Goal: Navigation & Orientation: Find specific page/section

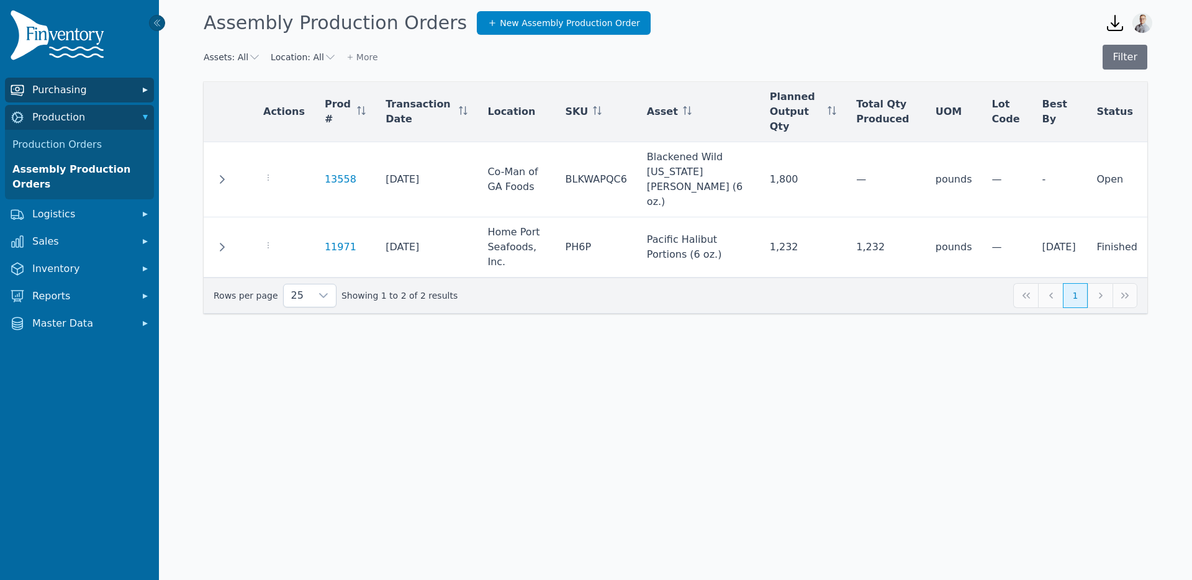
click at [76, 86] on span "Purchasing" at bounding box center [81, 90] width 99 height 15
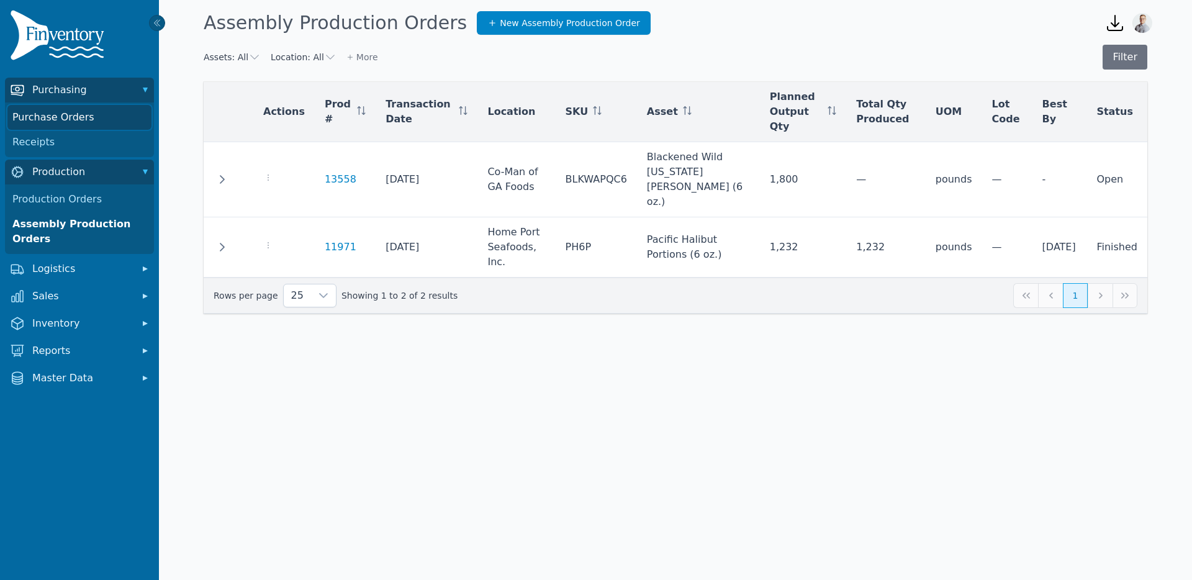
click at [63, 122] on link "Purchase Orders" at bounding box center [79, 117] width 144 height 25
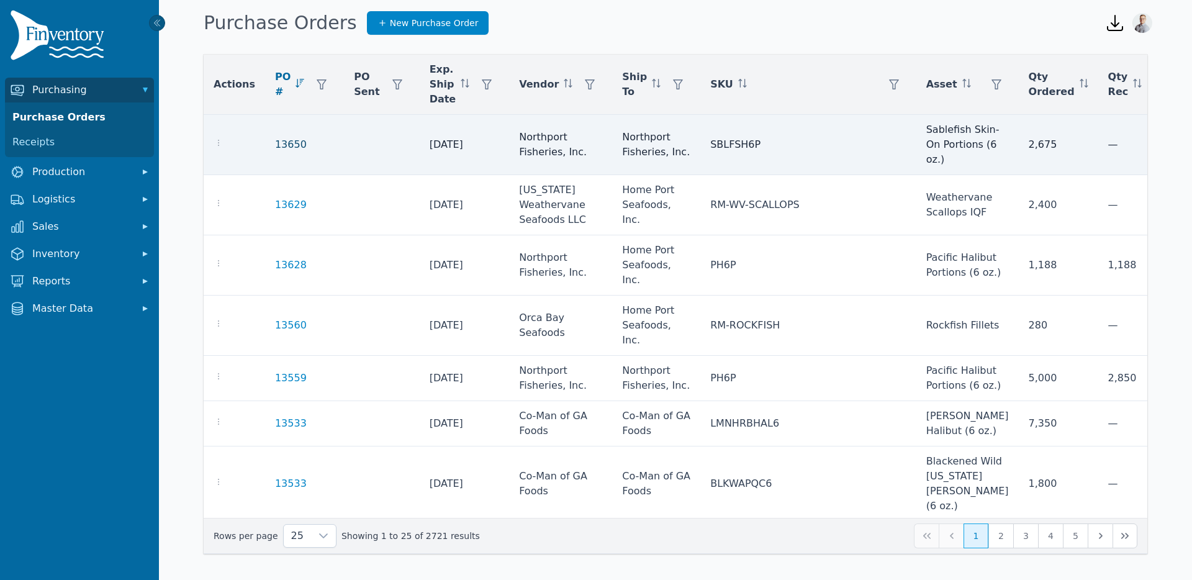
click at [289, 143] on link "13650" at bounding box center [291, 144] width 32 height 15
click at [286, 148] on link "13650" at bounding box center [291, 144] width 32 height 15
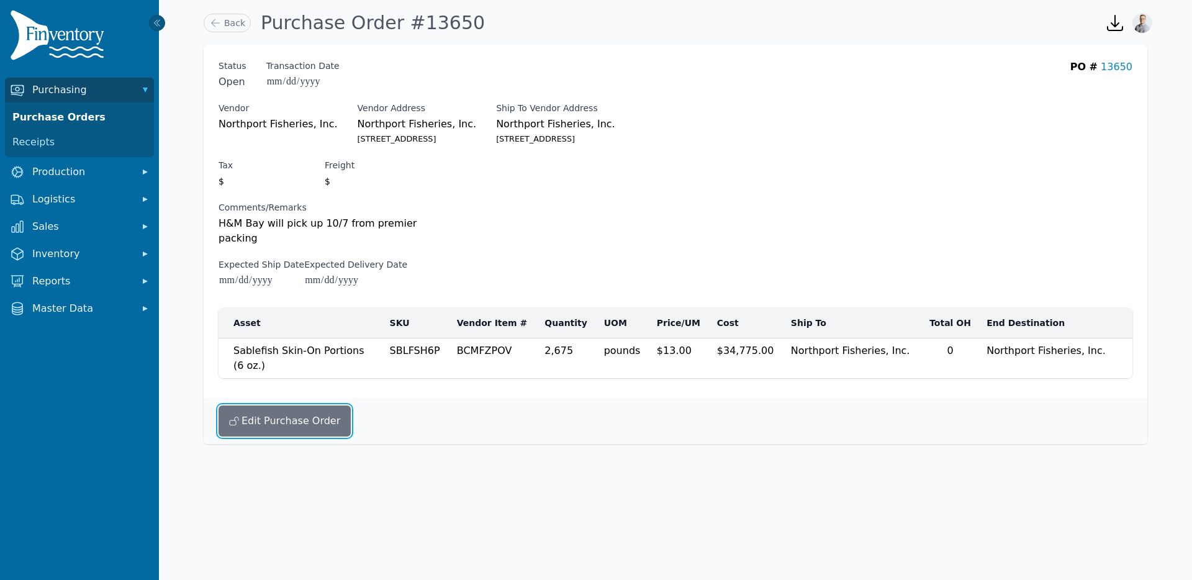
drag, startPoint x: 269, startPoint y: 393, endPoint x: 248, endPoint y: 277, distance: 118.0
click at [248, 277] on div "**********" at bounding box center [676, 244] width 944 height 399
click at [31, 143] on link "Receipts" at bounding box center [79, 142] width 144 height 25
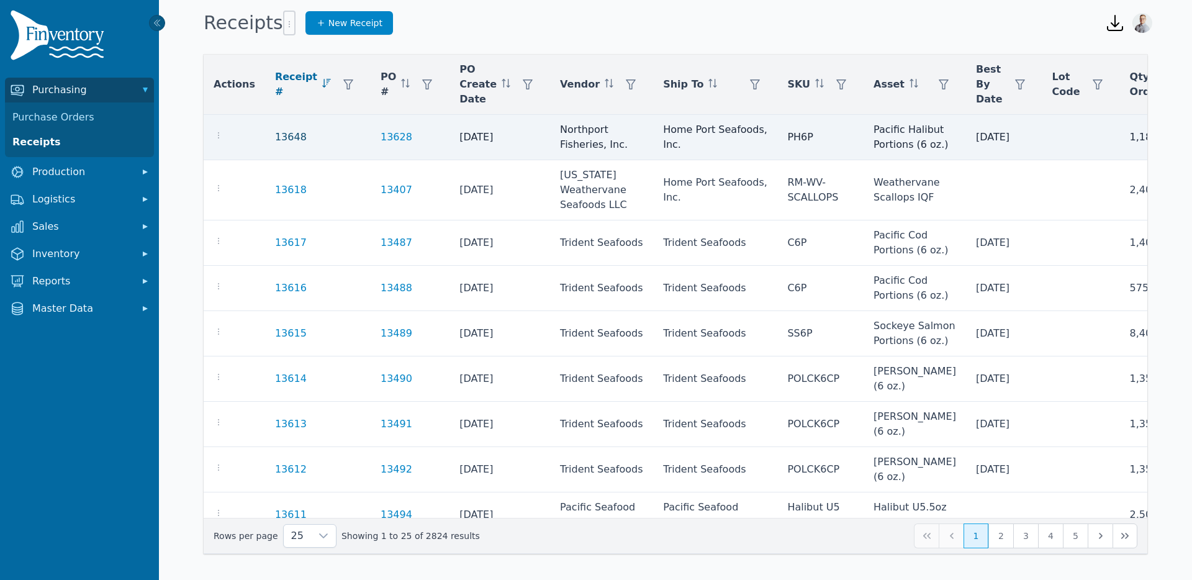
click at [284, 137] on link "13648" at bounding box center [291, 137] width 32 height 15
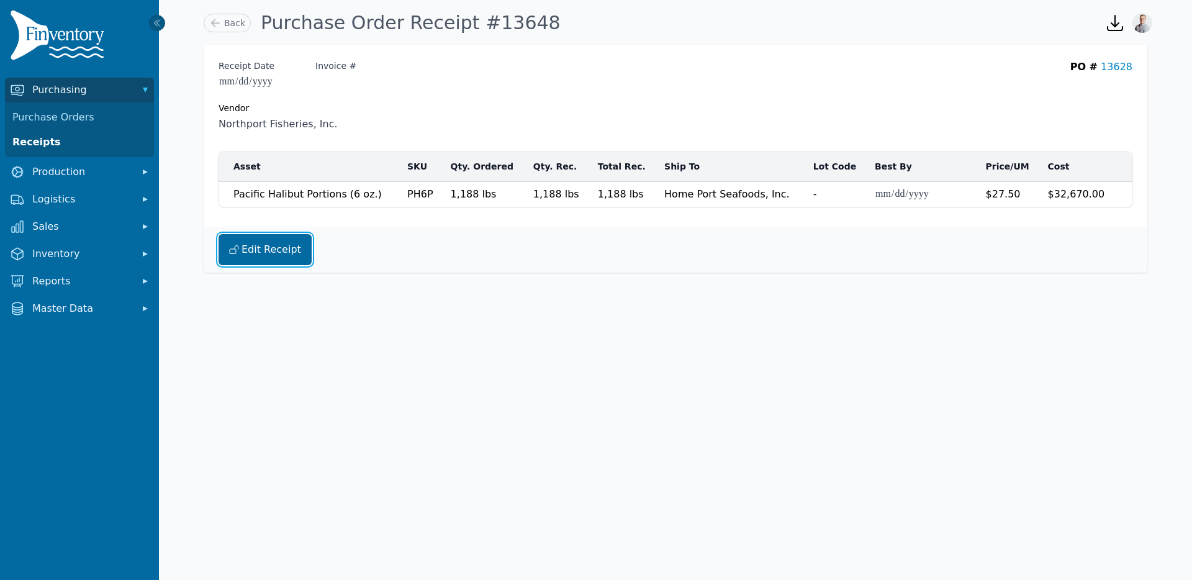
click at [260, 240] on button "Edit Receipt" at bounding box center [265, 249] width 93 height 31
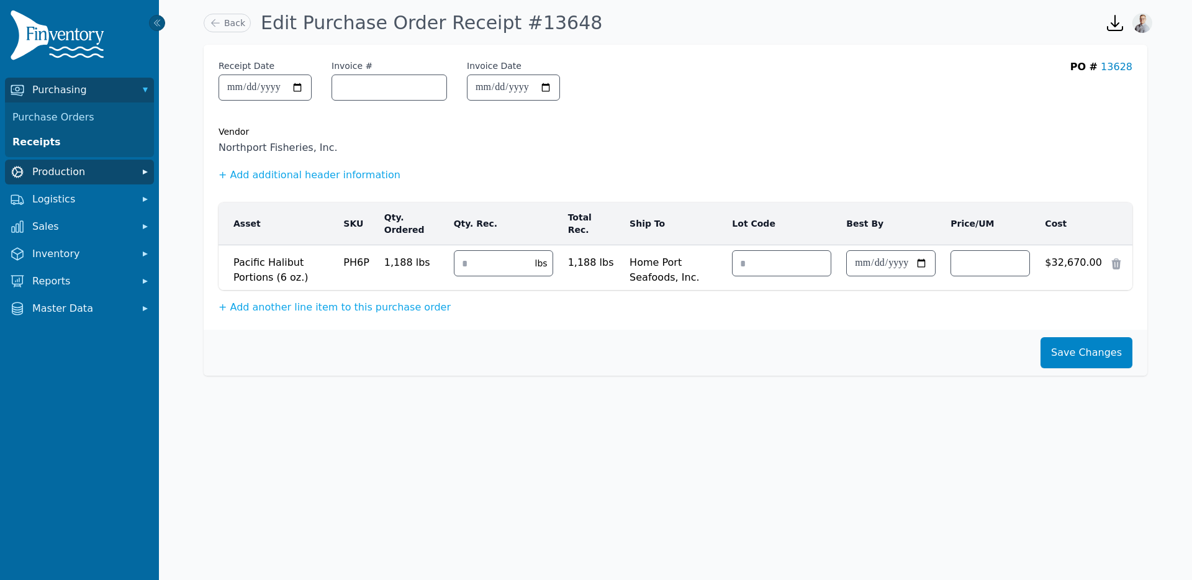
click at [78, 170] on span "Production" at bounding box center [81, 172] width 99 height 15
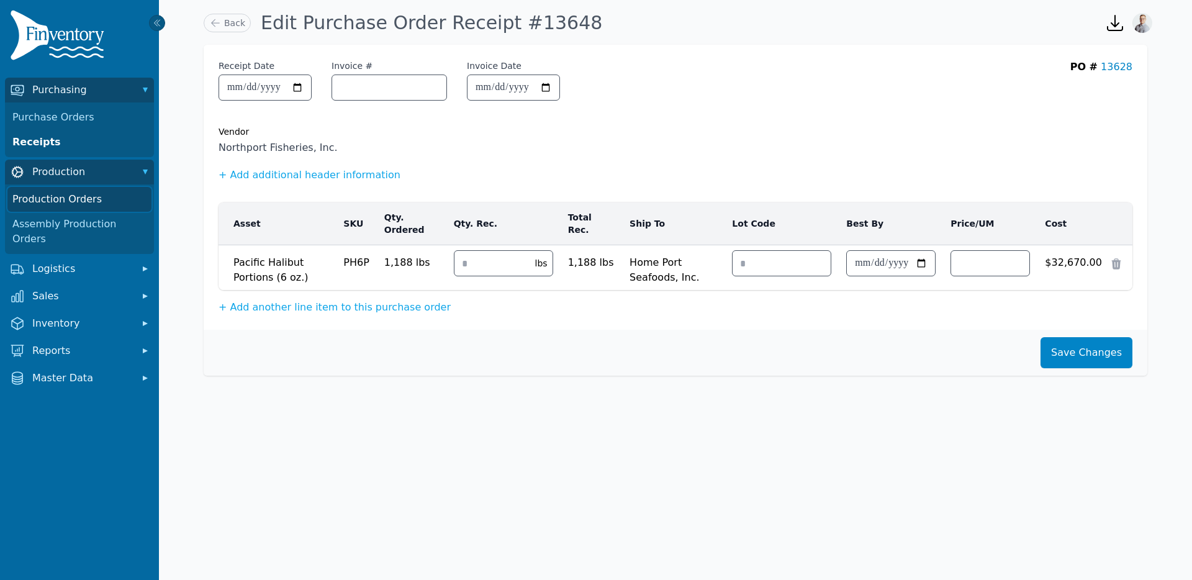
click at [74, 200] on link "Production Orders" at bounding box center [79, 199] width 144 height 25
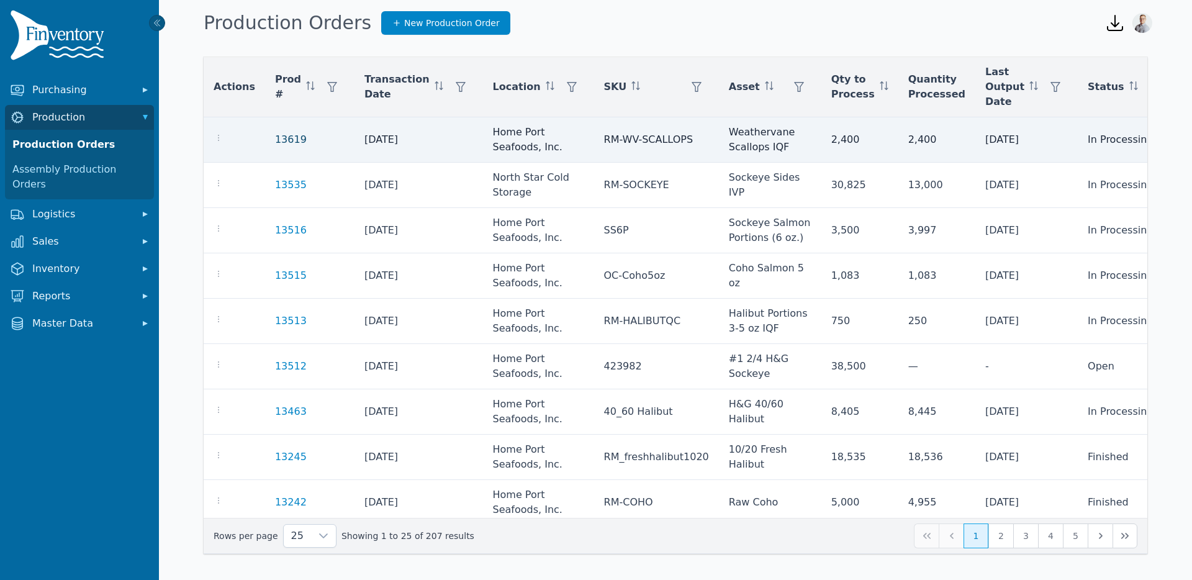
click at [285, 137] on link "13619" at bounding box center [291, 140] width 32 height 12
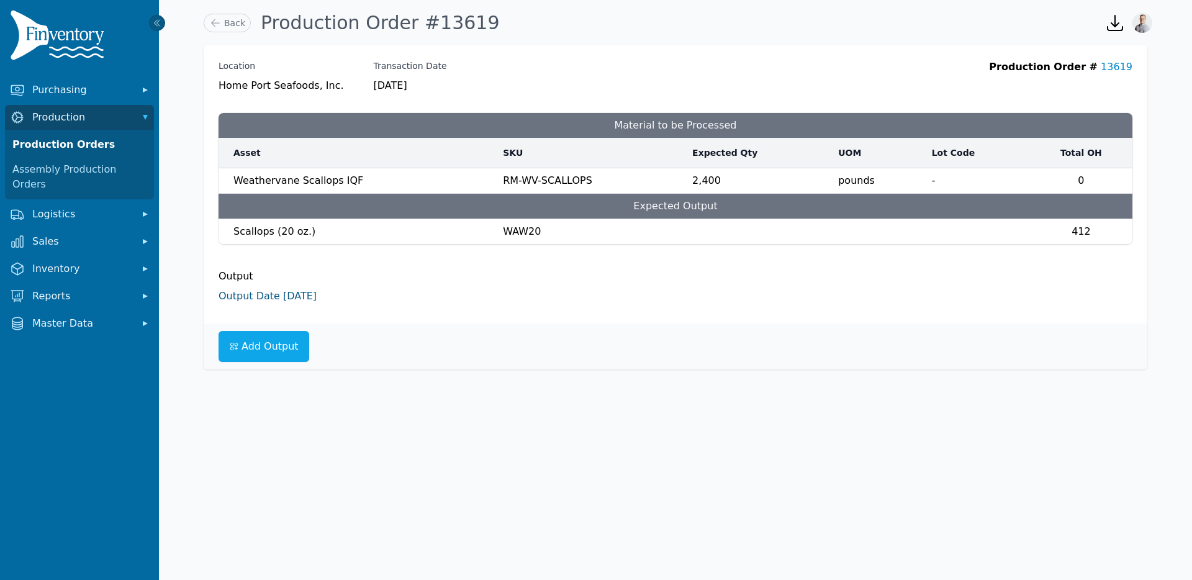
click at [234, 299] on link "Output Date [DATE]" at bounding box center [268, 296] width 98 height 12
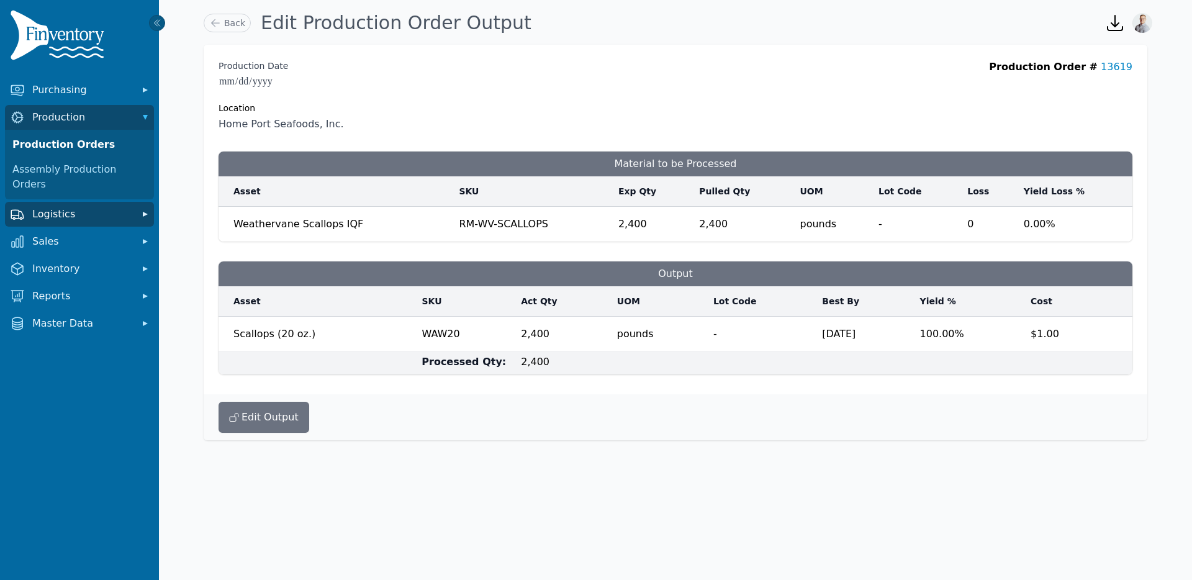
click at [68, 207] on span "Logistics" at bounding box center [81, 214] width 99 height 15
click at [52, 230] on link "Transfer Orders" at bounding box center [79, 241] width 144 height 25
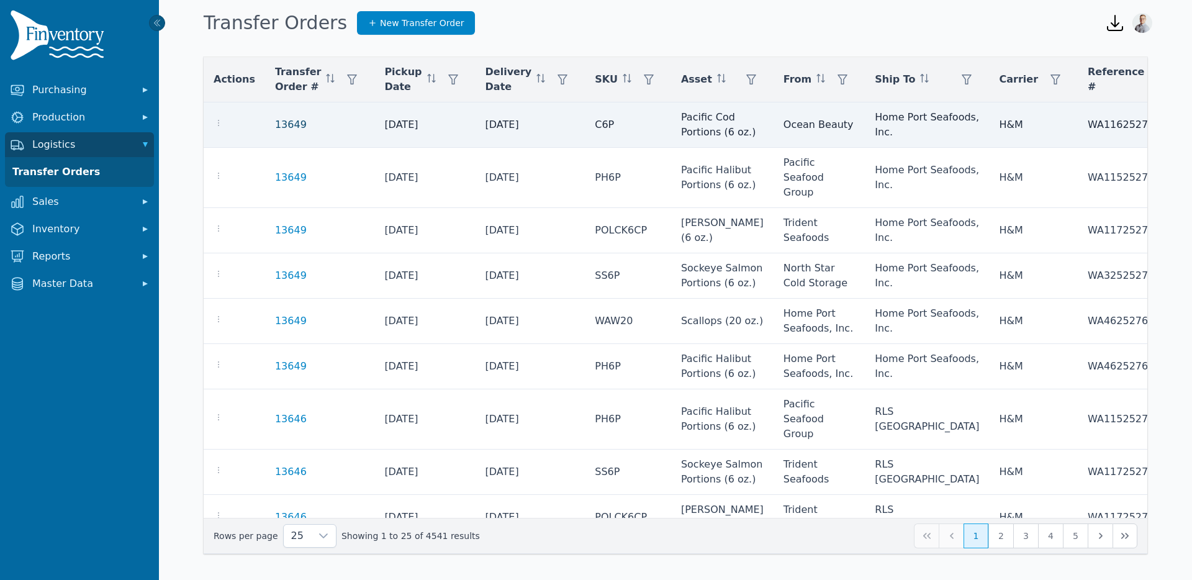
click at [285, 124] on link "13649" at bounding box center [291, 124] width 32 height 15
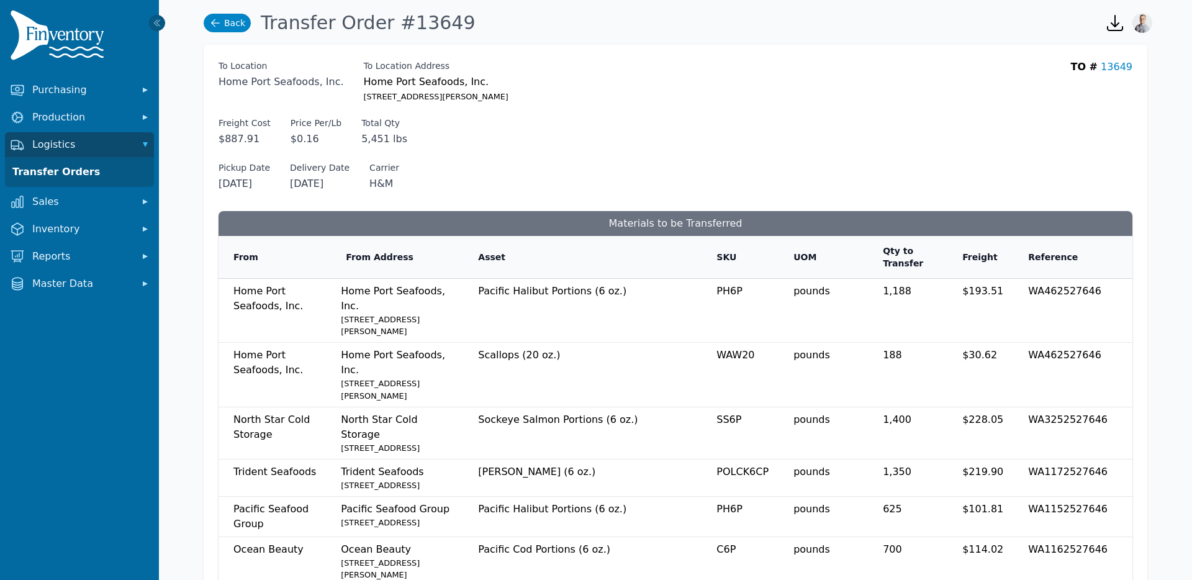
click at [231, 30] on link "Back" at bounding box center [227, 23] width 47 height 19
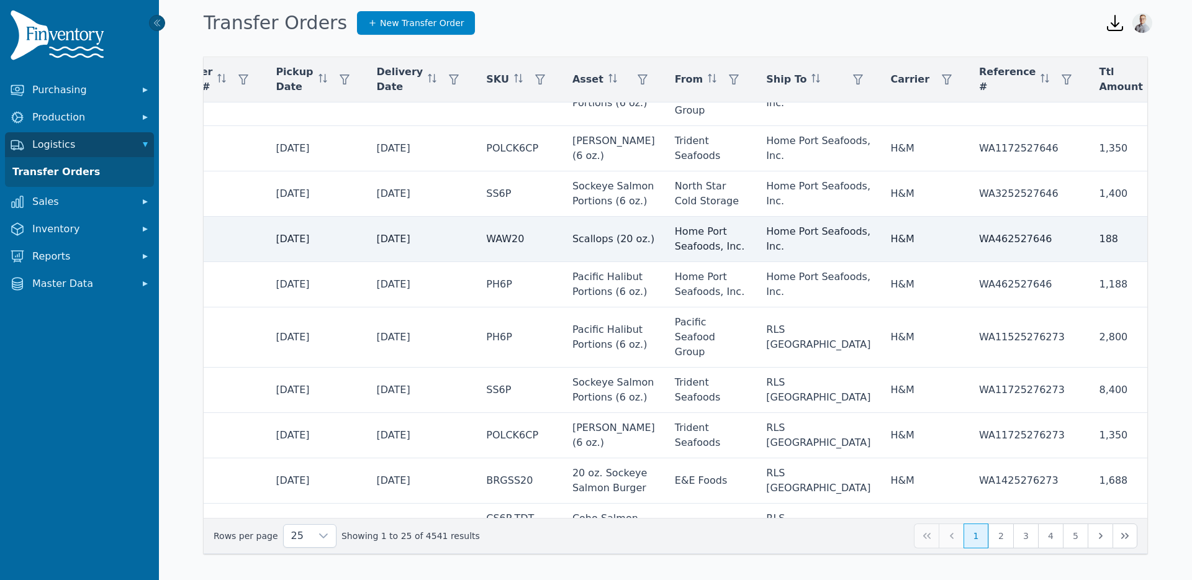
scroll to position [82, 0]
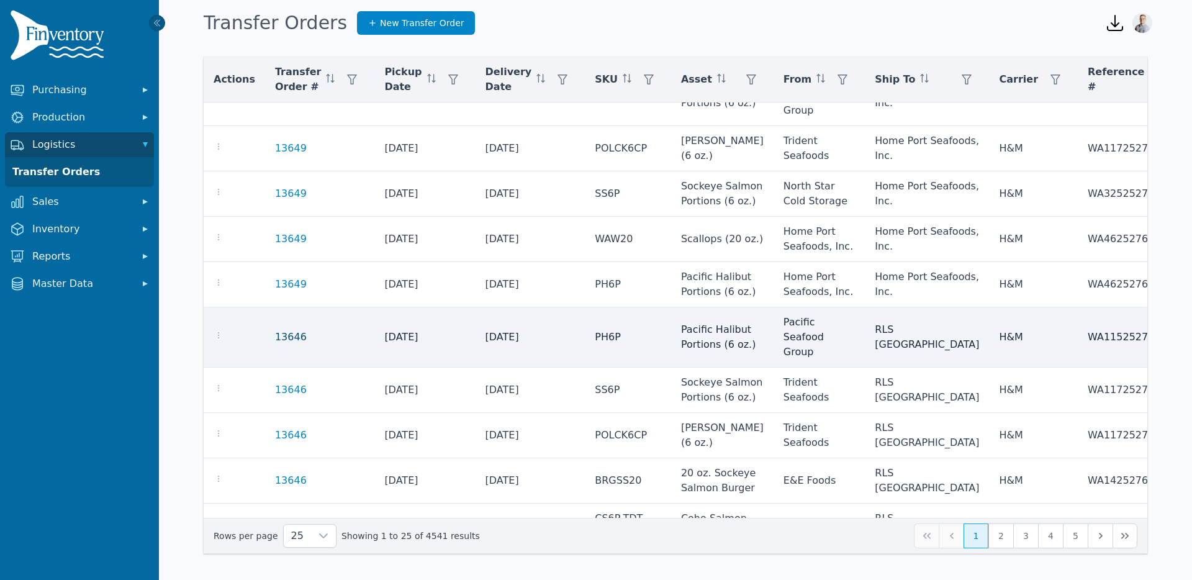
click at [288, 345] on link "13646" at bounding box center [291, 337] width 32 height 15
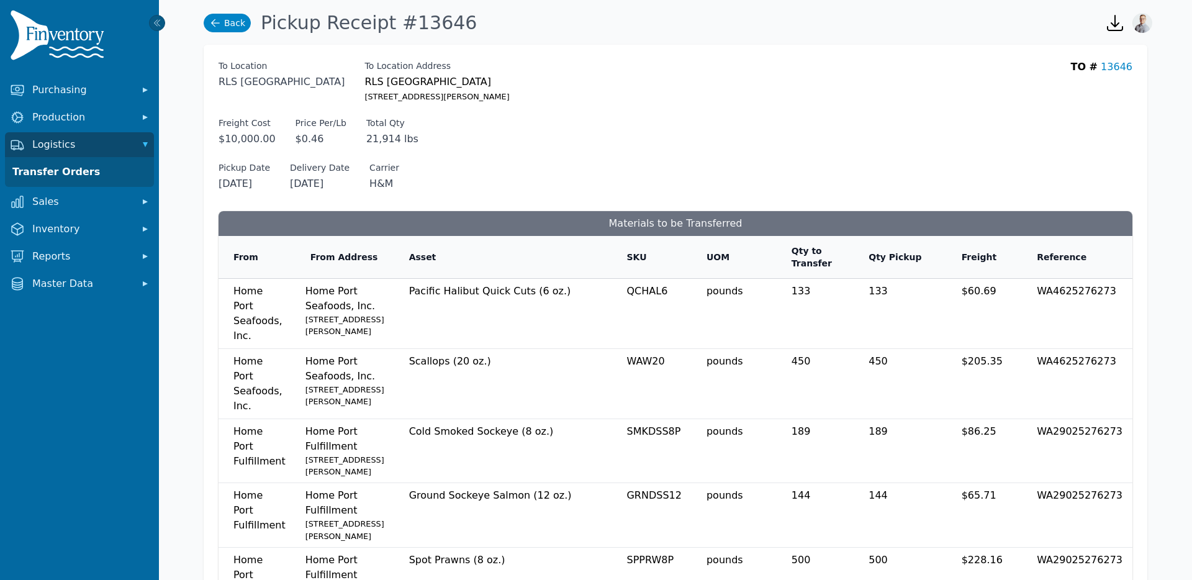
click at [214, 14] on link "Back" at bounding box center [227, 23] width 47 height 19
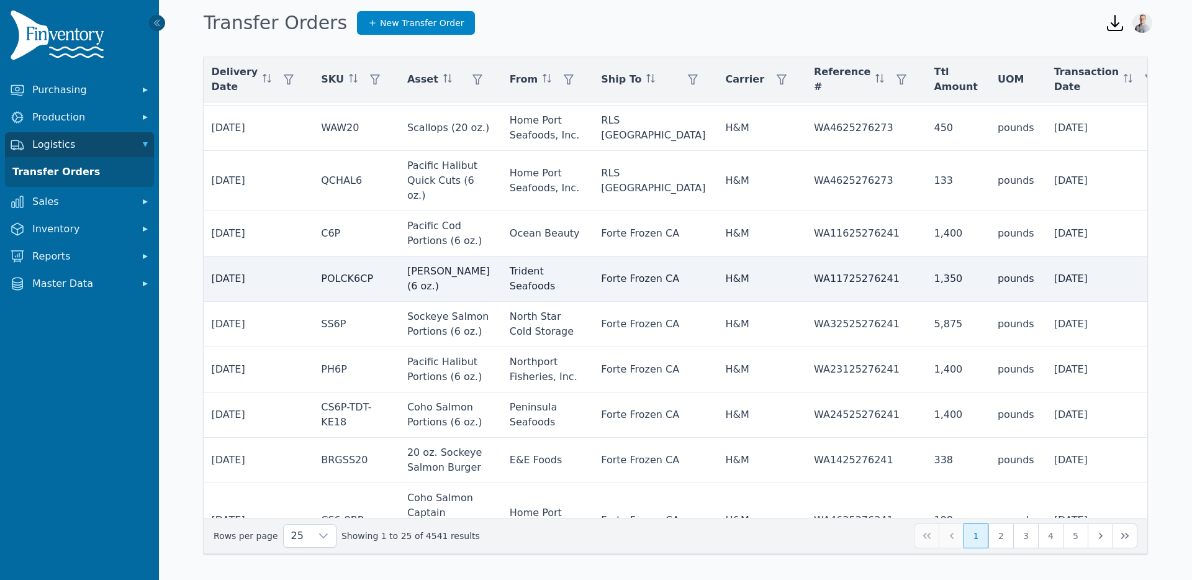
scroll to position [852, 274]
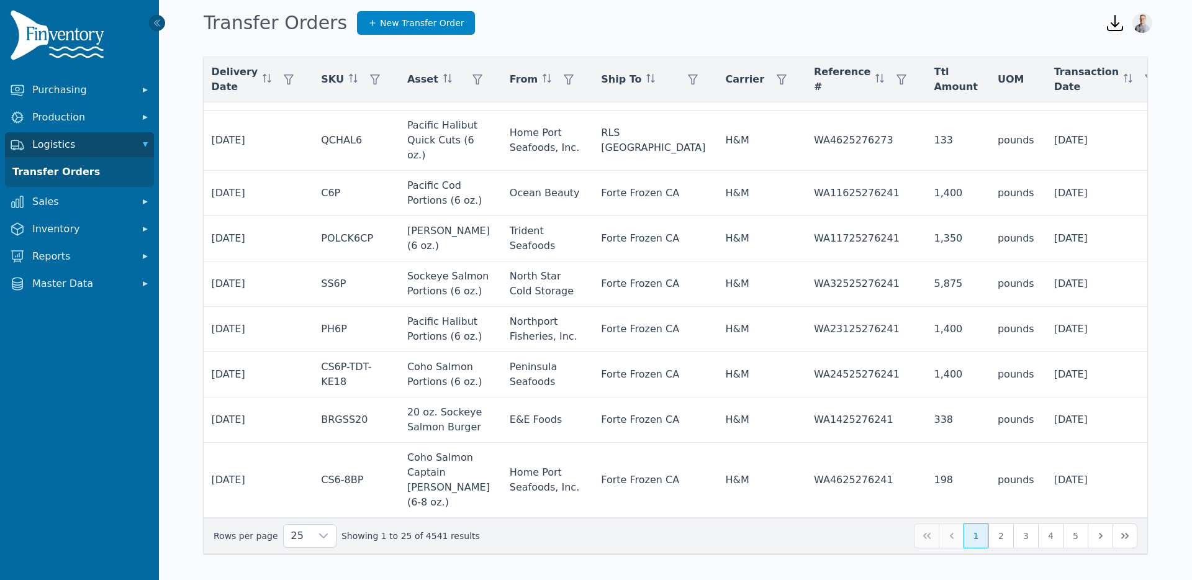
click at [1053, 115] on div "Any" at bounding box center [1050, 113] width 107 height 25
click at [1020, 228] on li "Received" at bounding box center [1074, 227] width 148 height 25
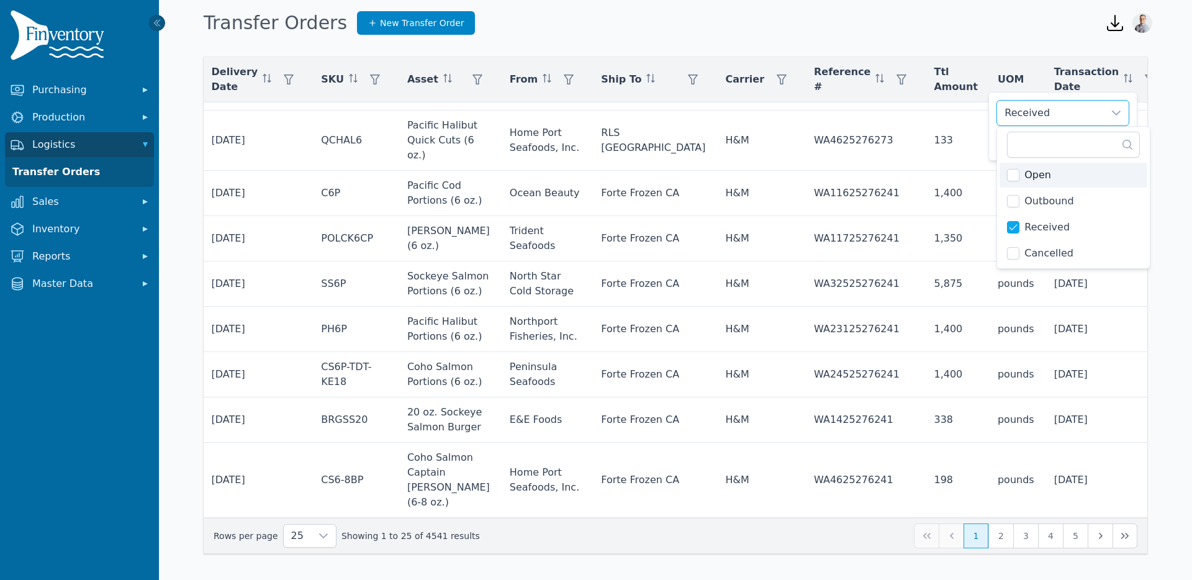
click at [1036, 108] on div "Received" at bounding box center [1050, 113] width 107 height 25
click at [1107, 142] on span "Apply" at bounding box center [1111, 141] width 25 height 13
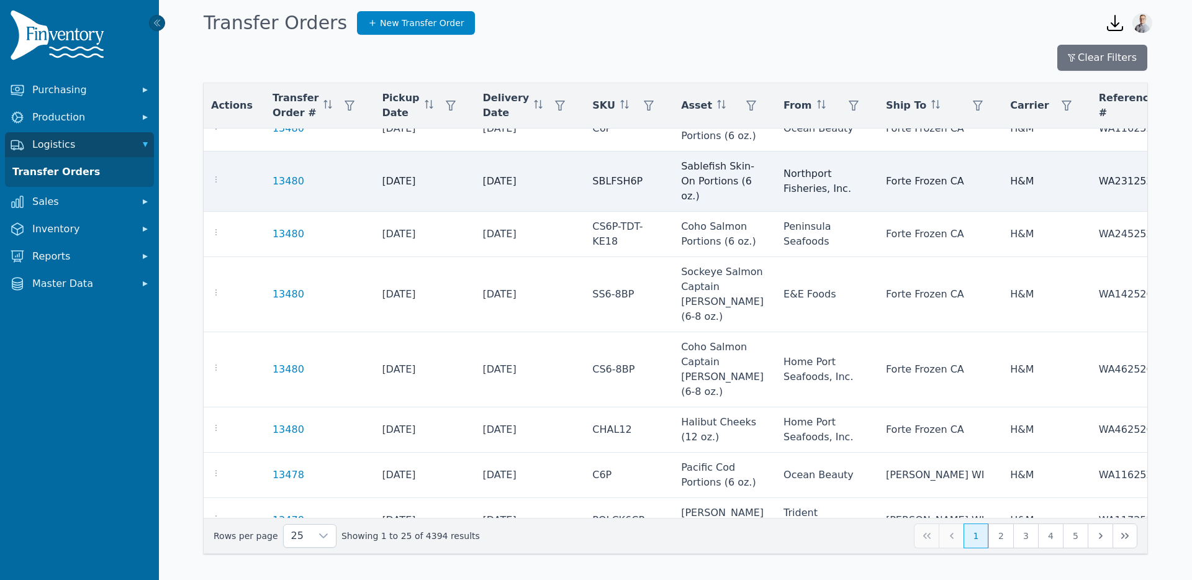
scroll to position [852, 0]
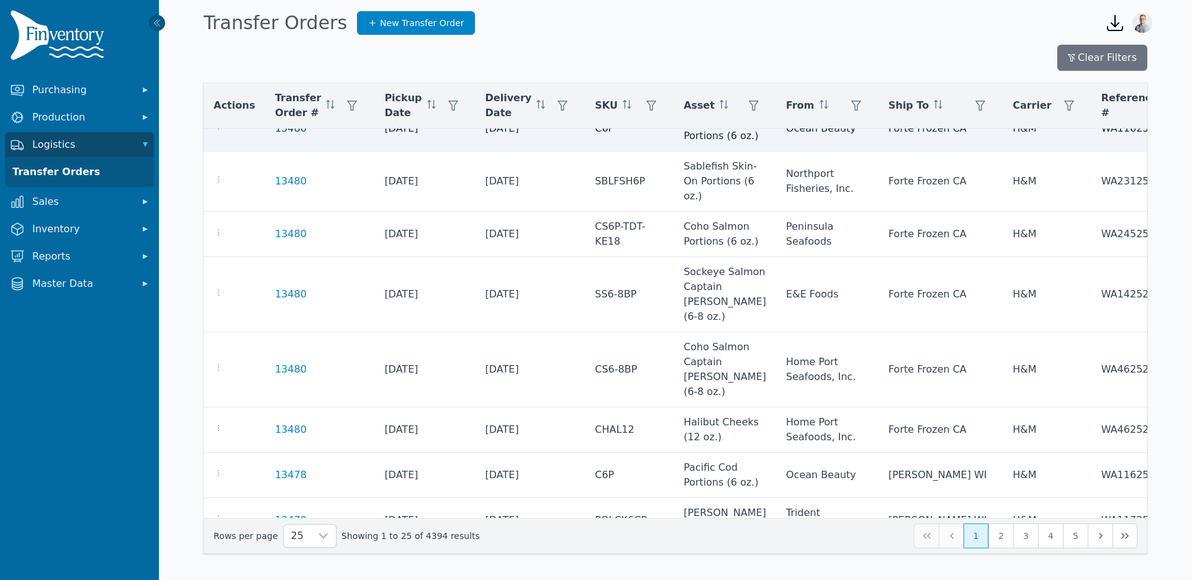
click at [275, 136] on link "13480" at bounding box center [291, 128] width 32 height 15
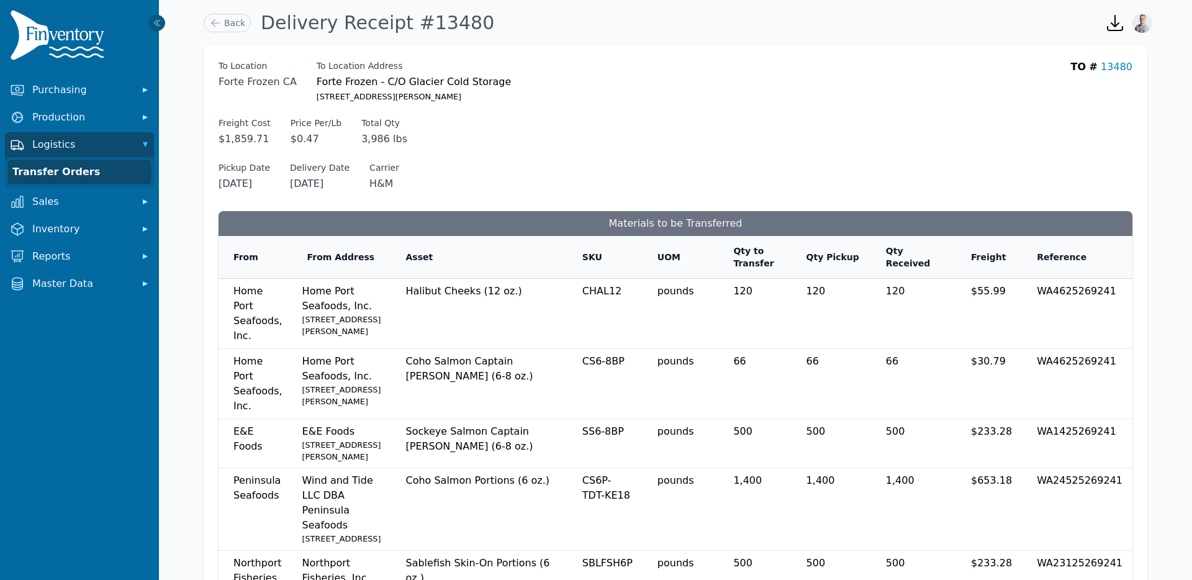
click at [52, 176] on link "Transfer Orders" at bounding box center [79, 172] width 144 height 25
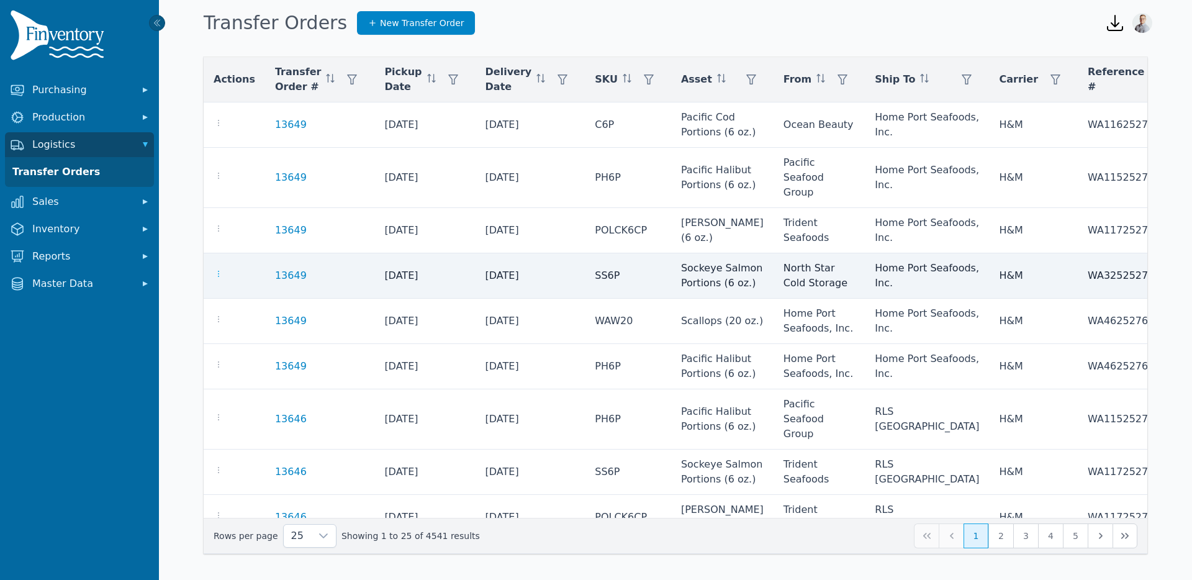
click at [222, 279] on icon "button" at bounding box center [219, 274] width 10 height 10
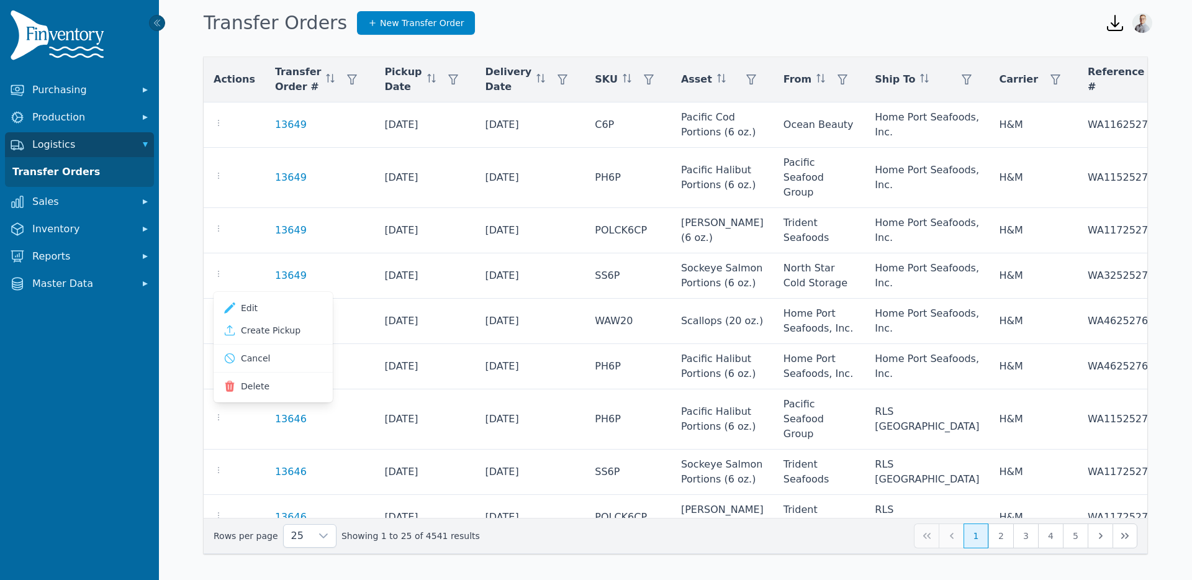
drag, startPoint x: 762, startPoint y: 27, endPoint x: 803, endPoint y: 0, distance: 49.3
click at [776, 18] on div "Transfer Orders New Transfer Order" at bounding box center [645, 23] width 892 height 34
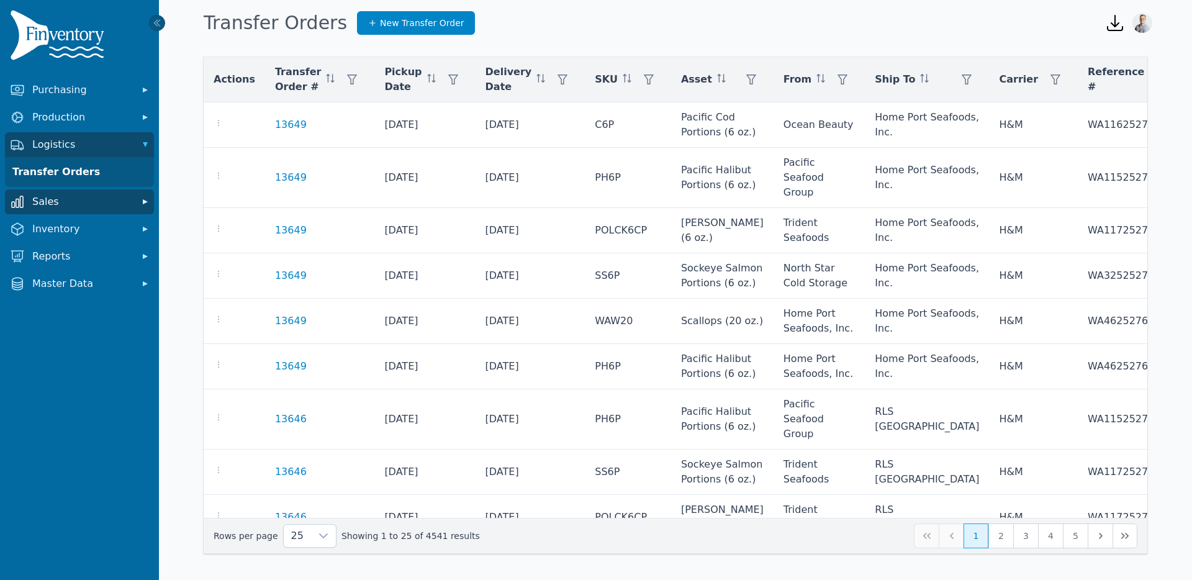
click at [72, 204] on span "Sales" at bounding box center [81, 201] width 99 height 15
click at [59, 226] on link "Sales Orders" at bounding box center [79, 229] width 144 height 25
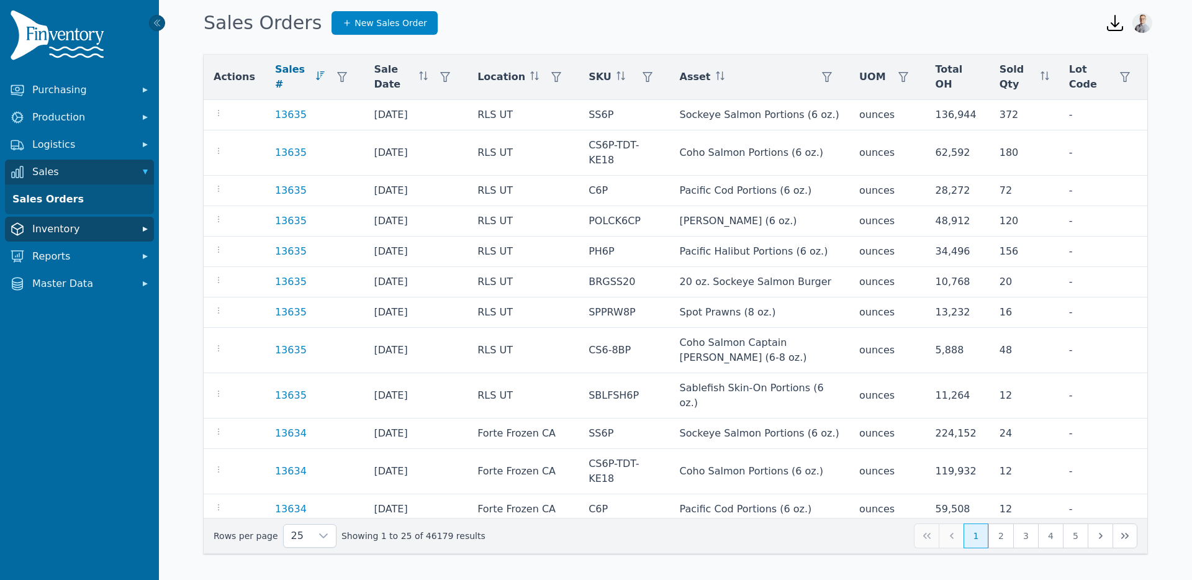
click at [48, 227] on span "Inventory" at bounding box center [81, 229] width 99 height 15
click at [43, 220] on button "Inventory" at bounding box center [79, 229] width 149 height 25
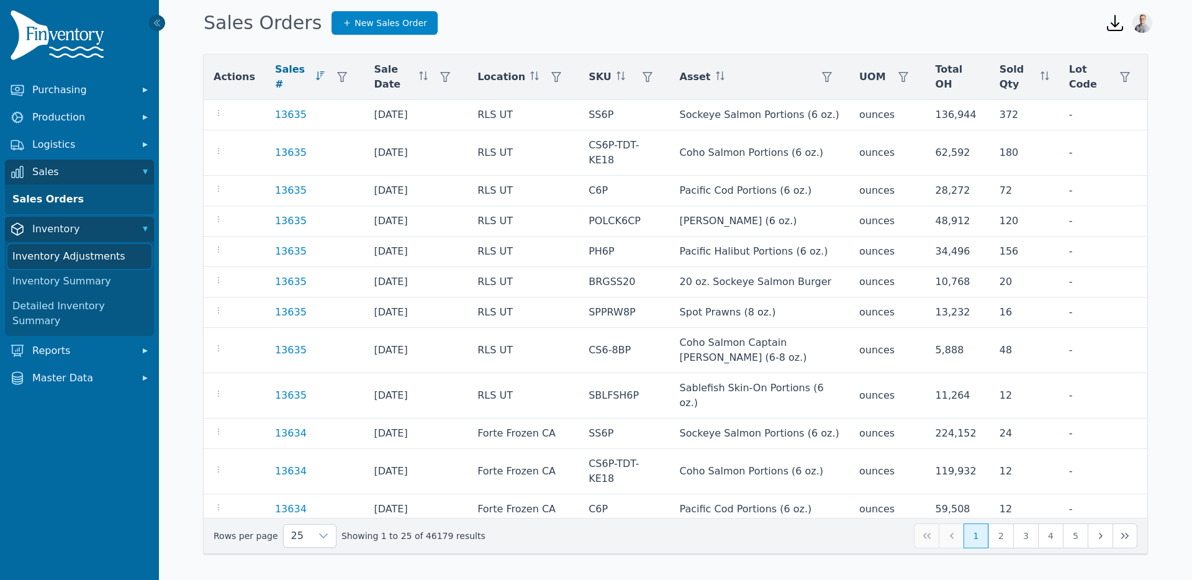
click at [61, 262] on link "Inventory Adjustments" at bounding box center [79, 256] width 144 height 25
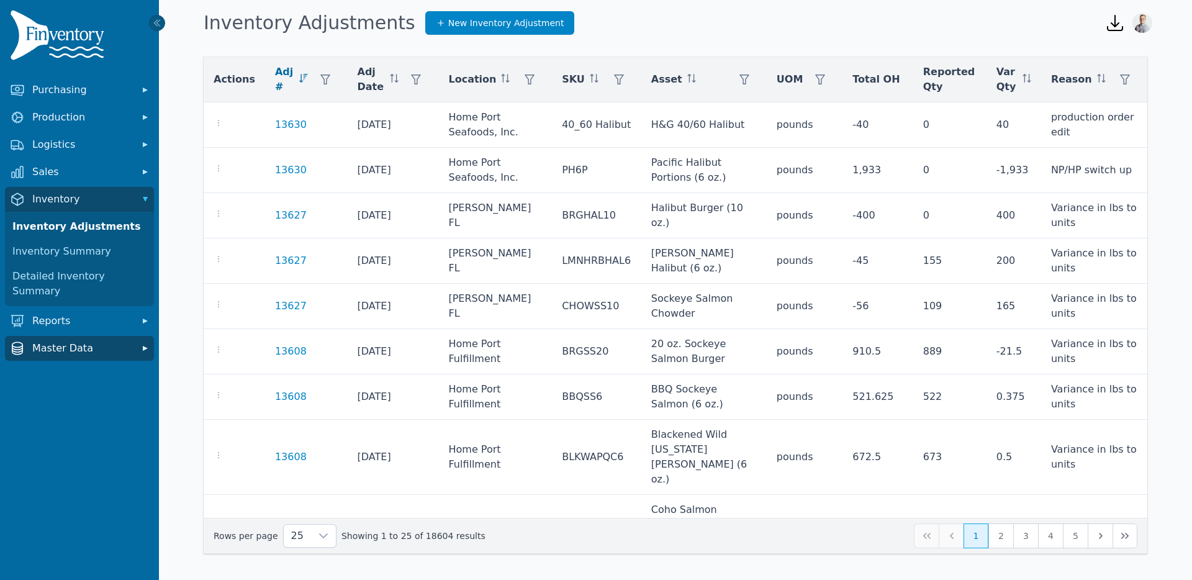
click at [98, 341] on button "Master Data" at bounding box center [79, 348] width 149 height 25
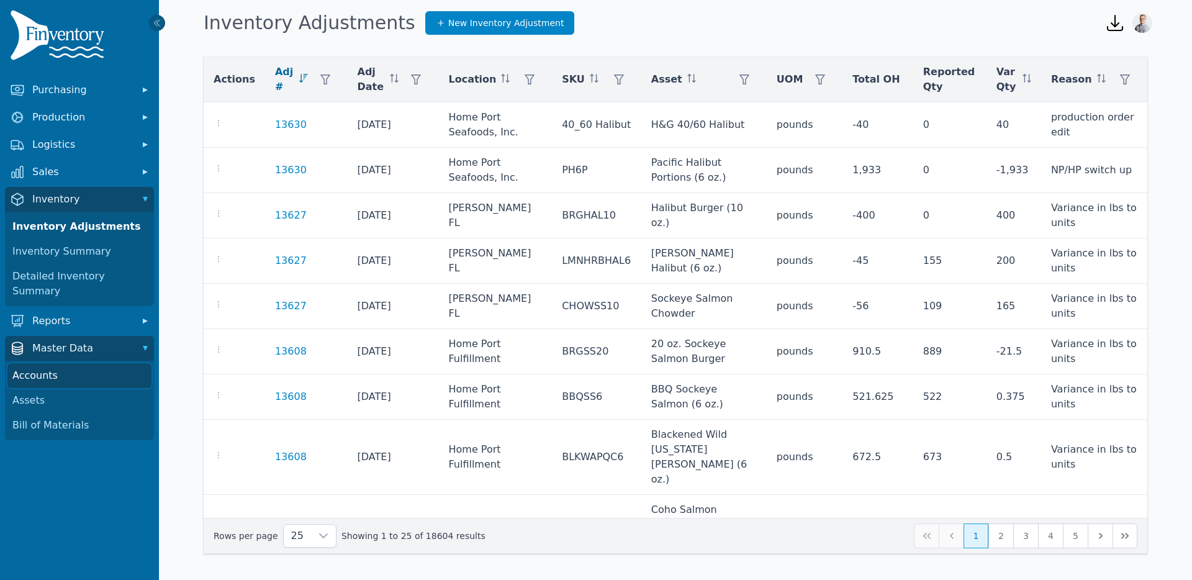
click at [67, 367] on link "Accounts" at bounding box center [79, 375] width 144 height 25
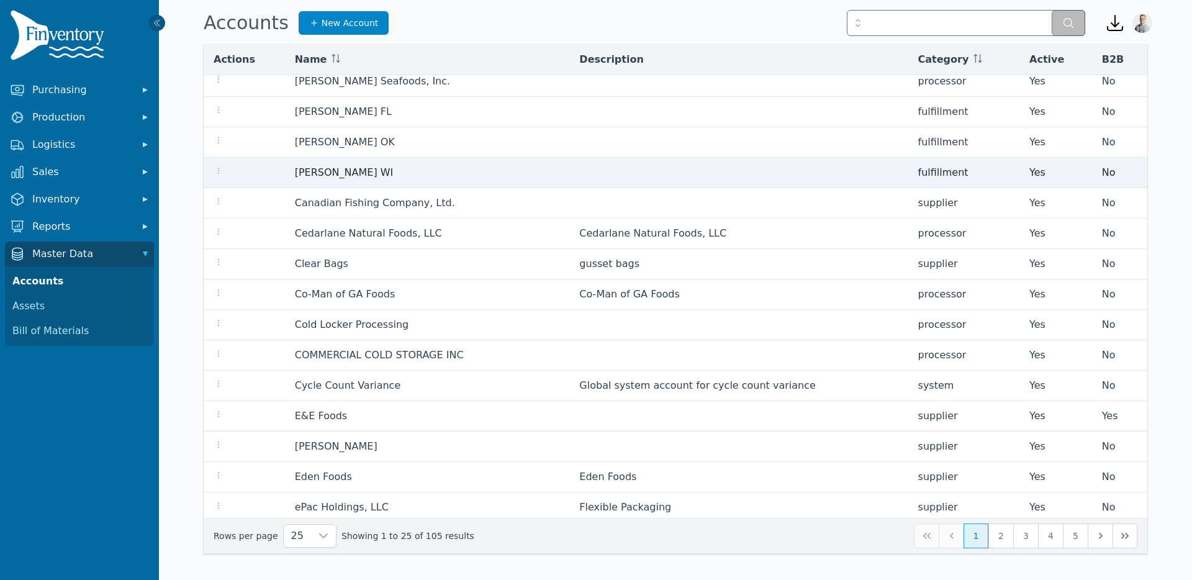
scroll to position [318, 0]
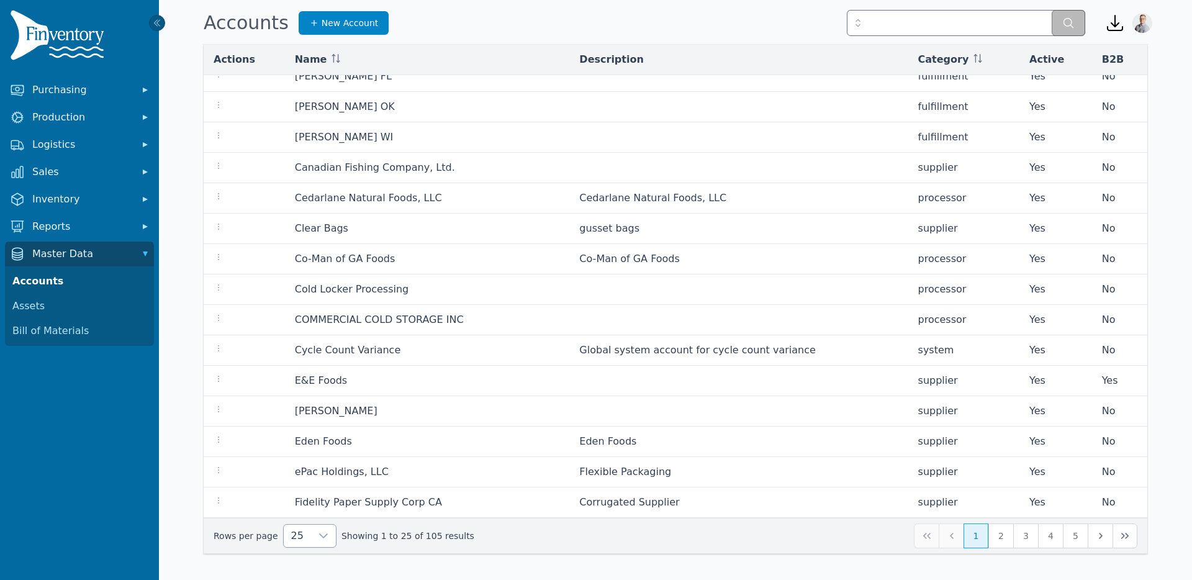
click at [311, 531] on div at bounding box center [323, 536] width 25 height 22
click at [302, 506] on span "250" at bounding box center [298, 507] width 19 height 15
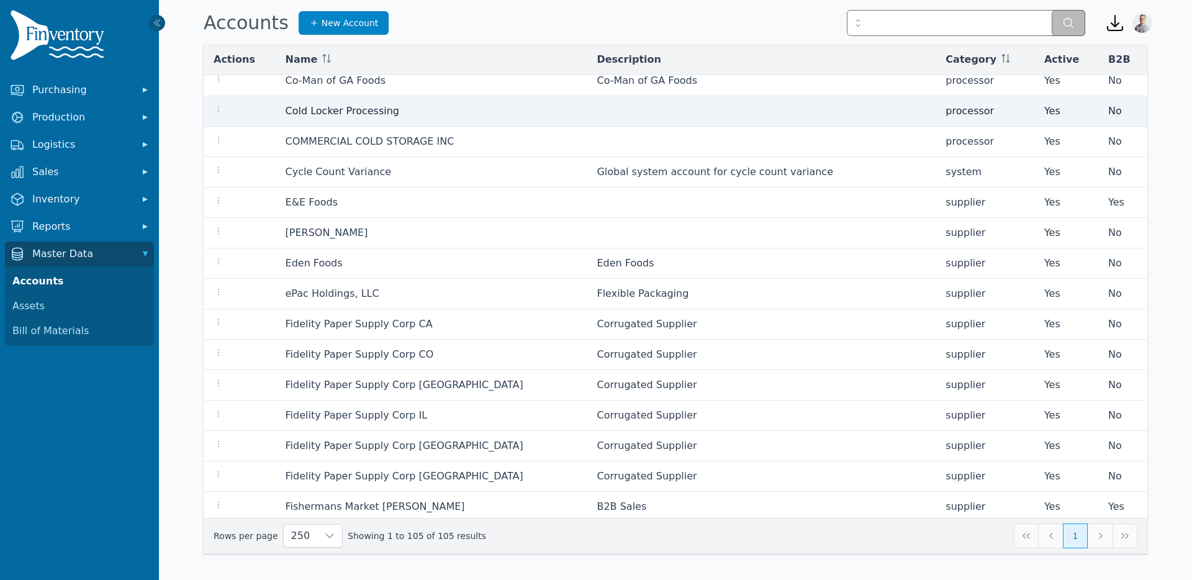
scroll to position [497, 0]
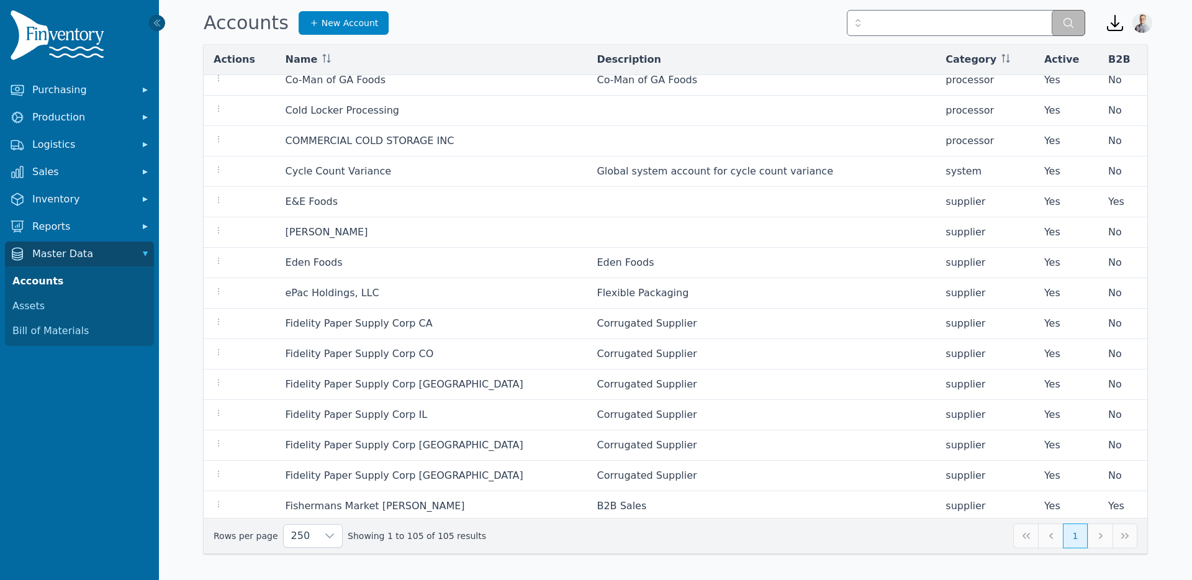
click at [70, 34] on img at bounding box center [59, 37] width 99 height 55
